Goal: Navigation & Orientation: Find specific page/section

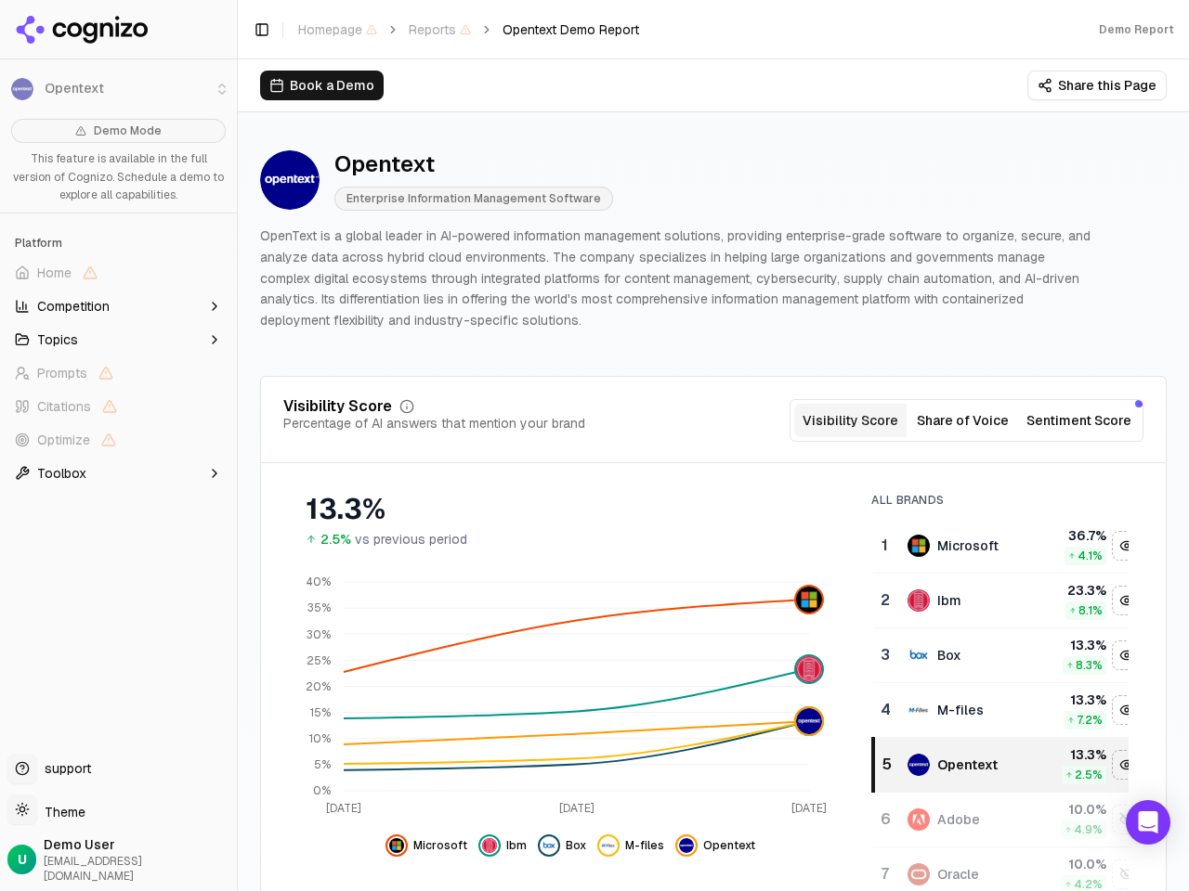
click at [22, 89] on li "Opentext" at bounding box center [118, 89] width 237 height 45
click at [118, 273] on span "Home" at bounding box center [118, 273] width 222 height 30
click at [118, 340] on button "Topics" at bounding box center [118, 340] width 222 height 30
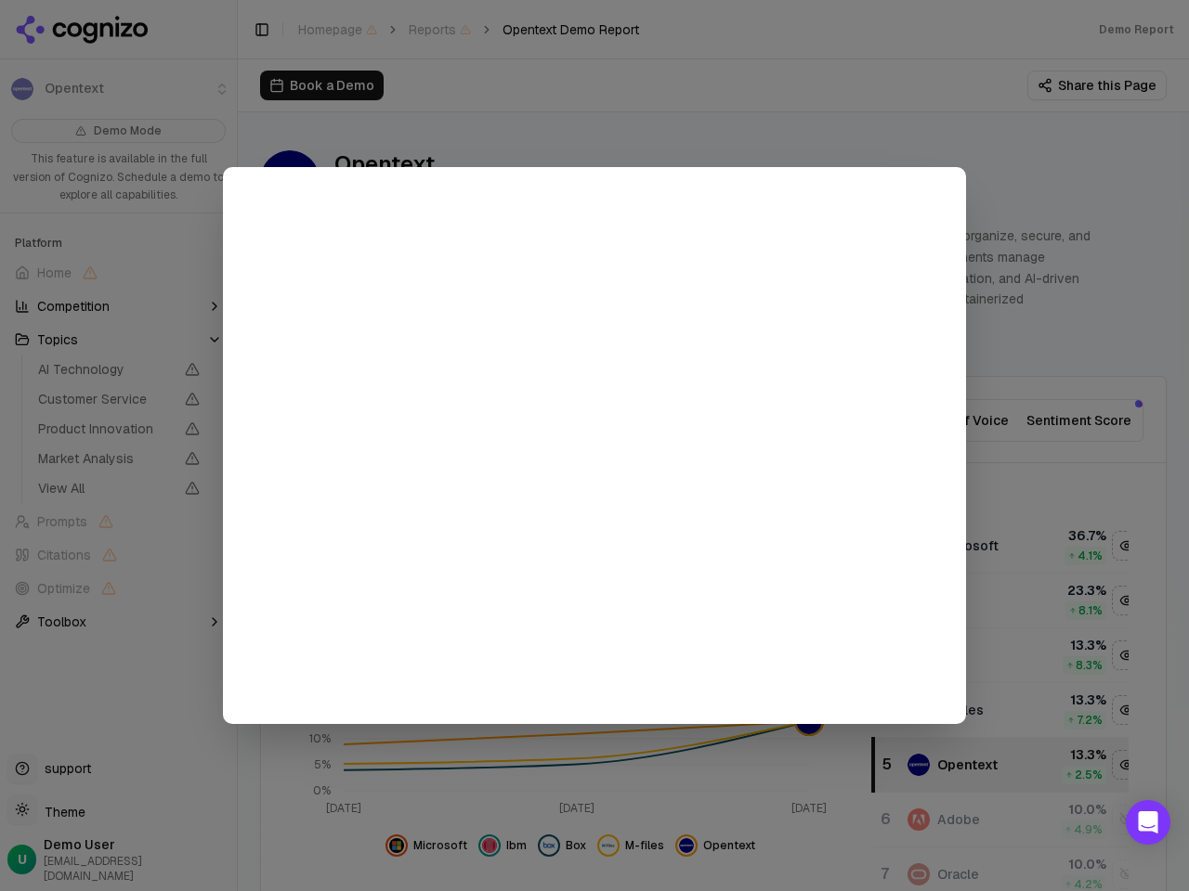
click at [118, 474] on div at bounding box center [594, 445] width 1189 height 891
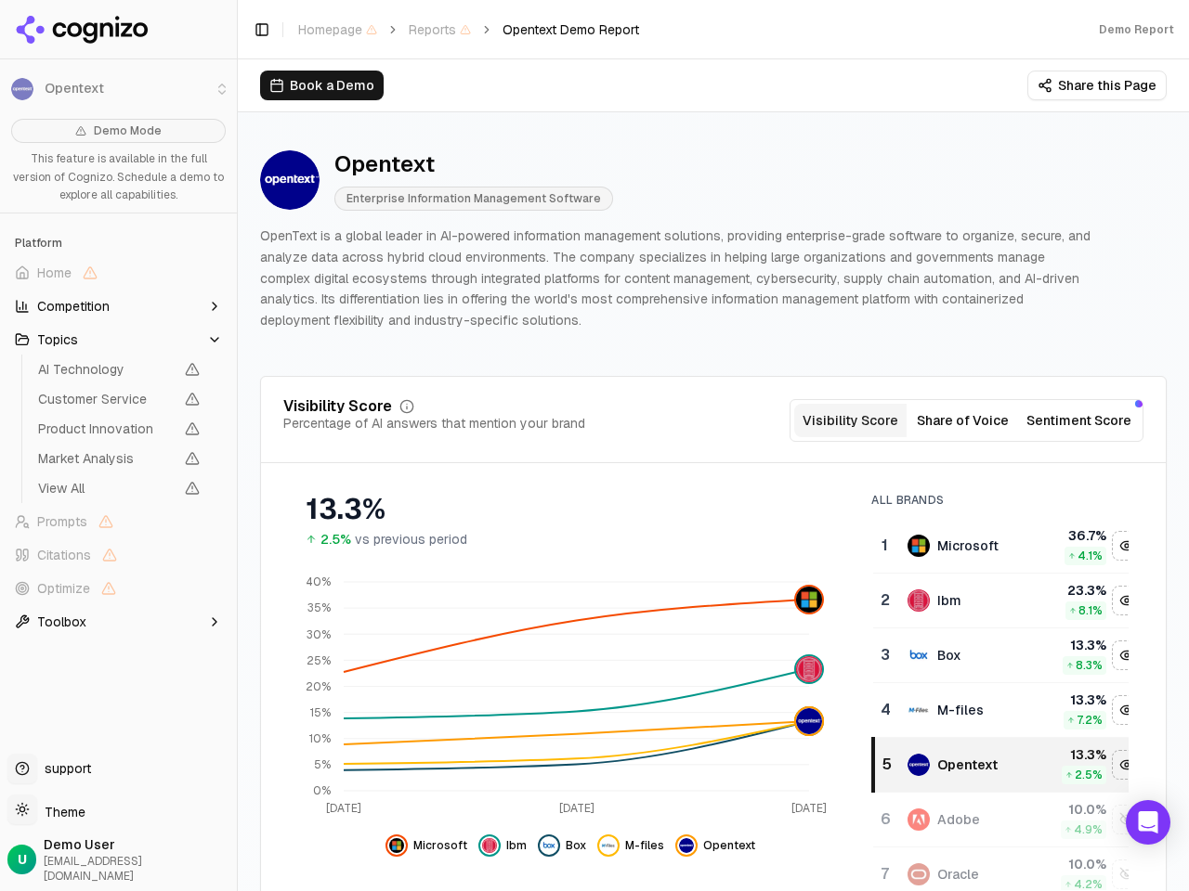
click at [237, 446] on button "Toggle Sidebar" at bounding box center [236, 445] width 15 height 891
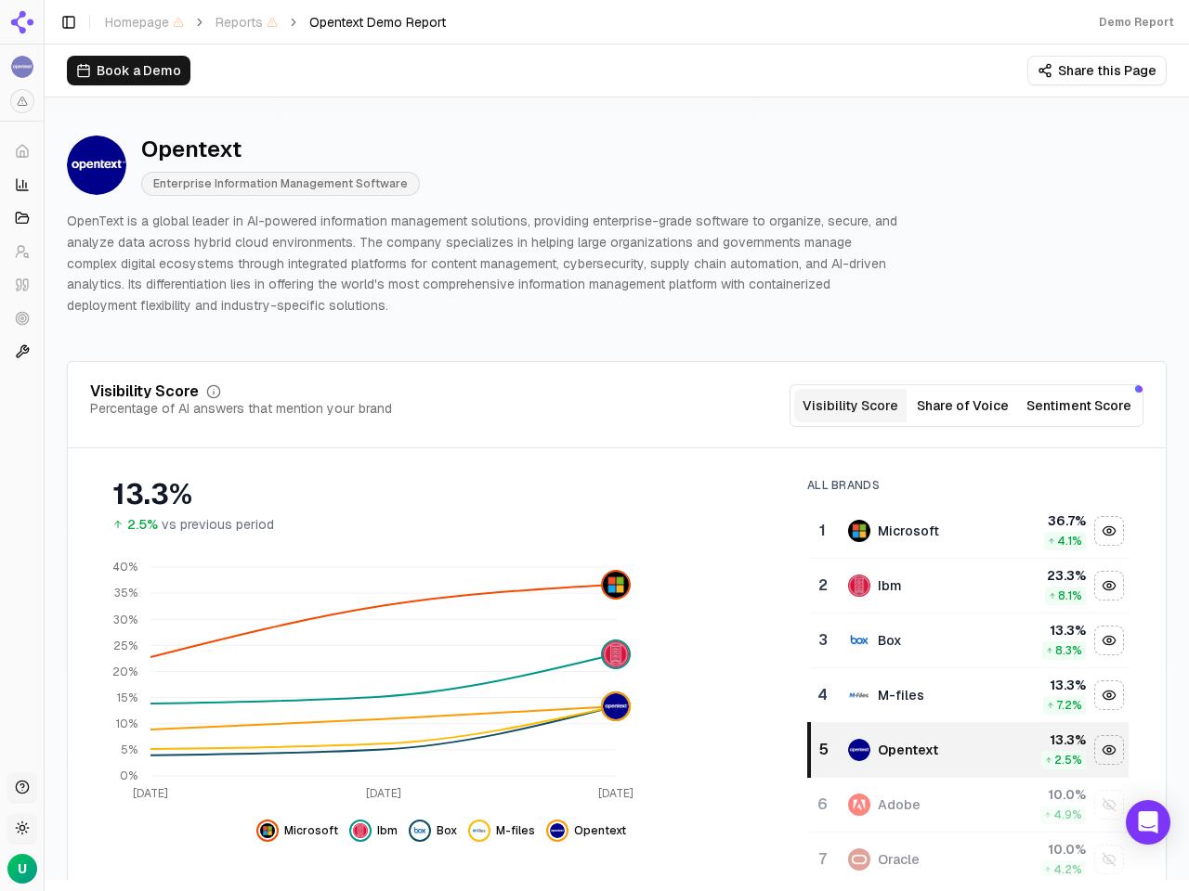
click at [82, 30] on button "Toggle Sidebar" at bounding box center [69, 22] width 26 height 26
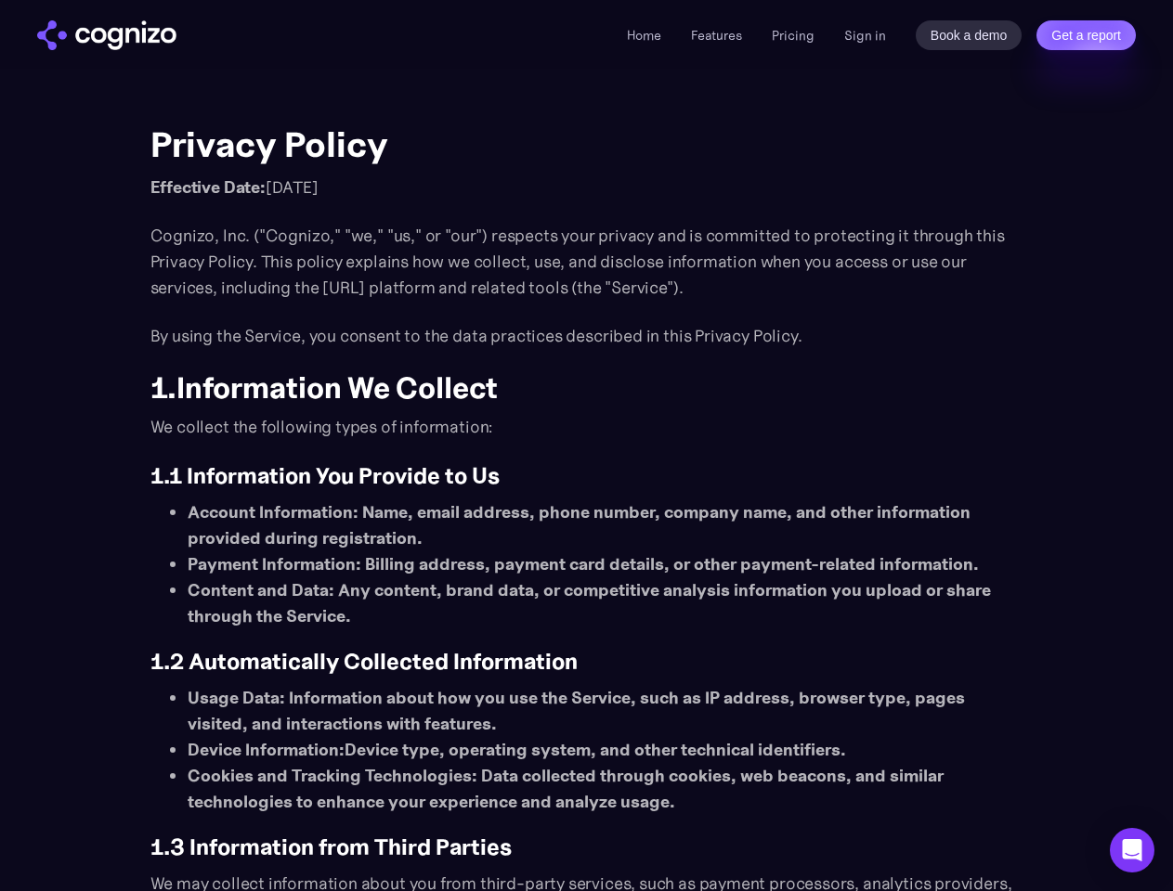
click at [1086, 35] on link "Get a report" at bounding box center [1085, 35] width 99 height 30
click at [1132, 851] on icon "Open Intercom Messenger" at bounding box center [1133, 850] width 20 height 22
